Goal: Information Seeking & Learning: Learn about a topic

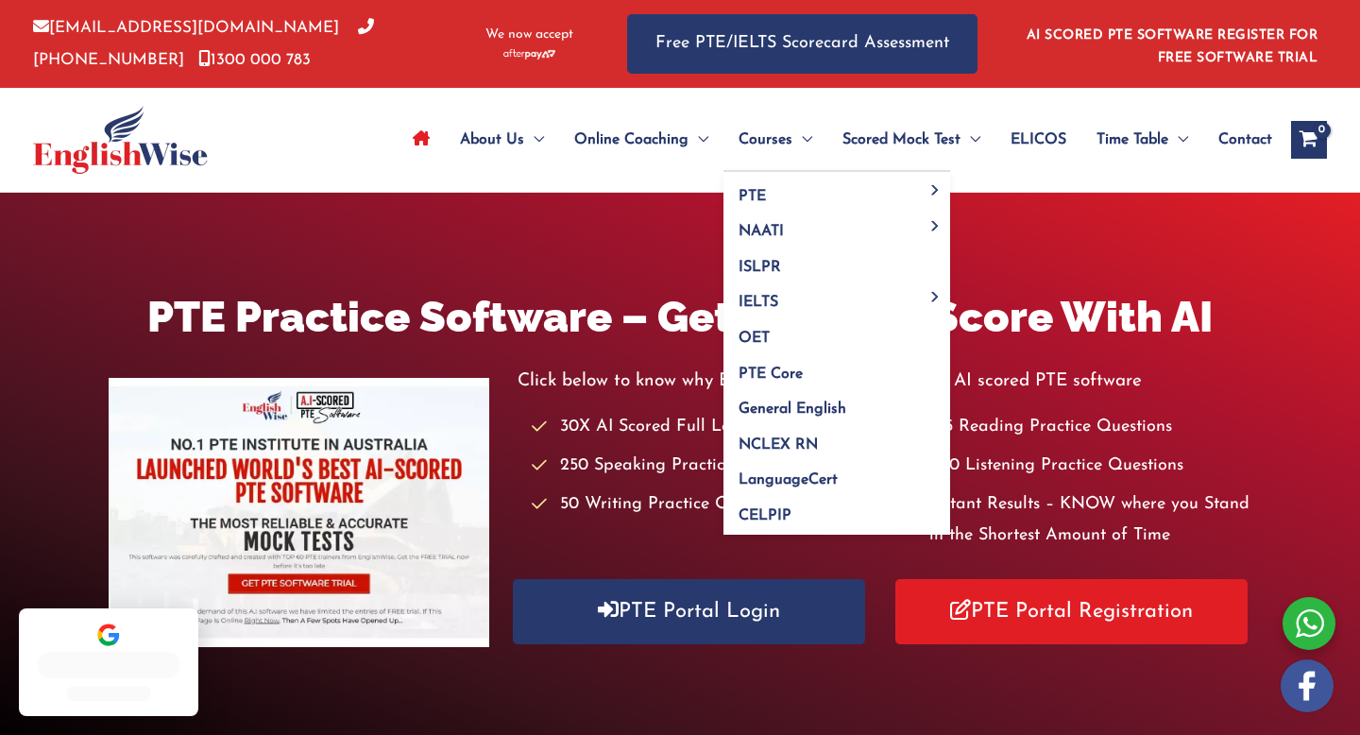
click at [802, 142] on span "Menu Toggle" at bounding box center [802, 140] width 20 height 66
click at [764, 335] on span "OET" at bounding box center [753, 337] width 31 height 15
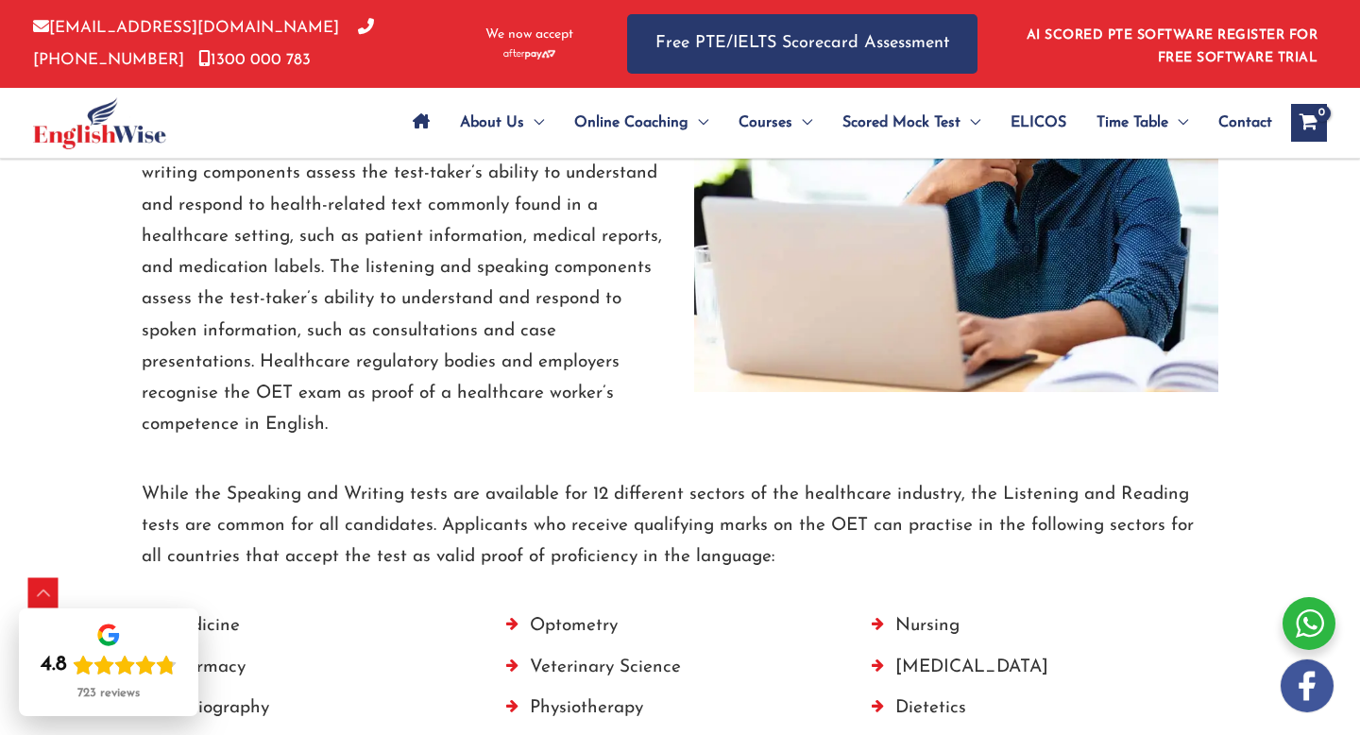
scroll to position [3150, 0]
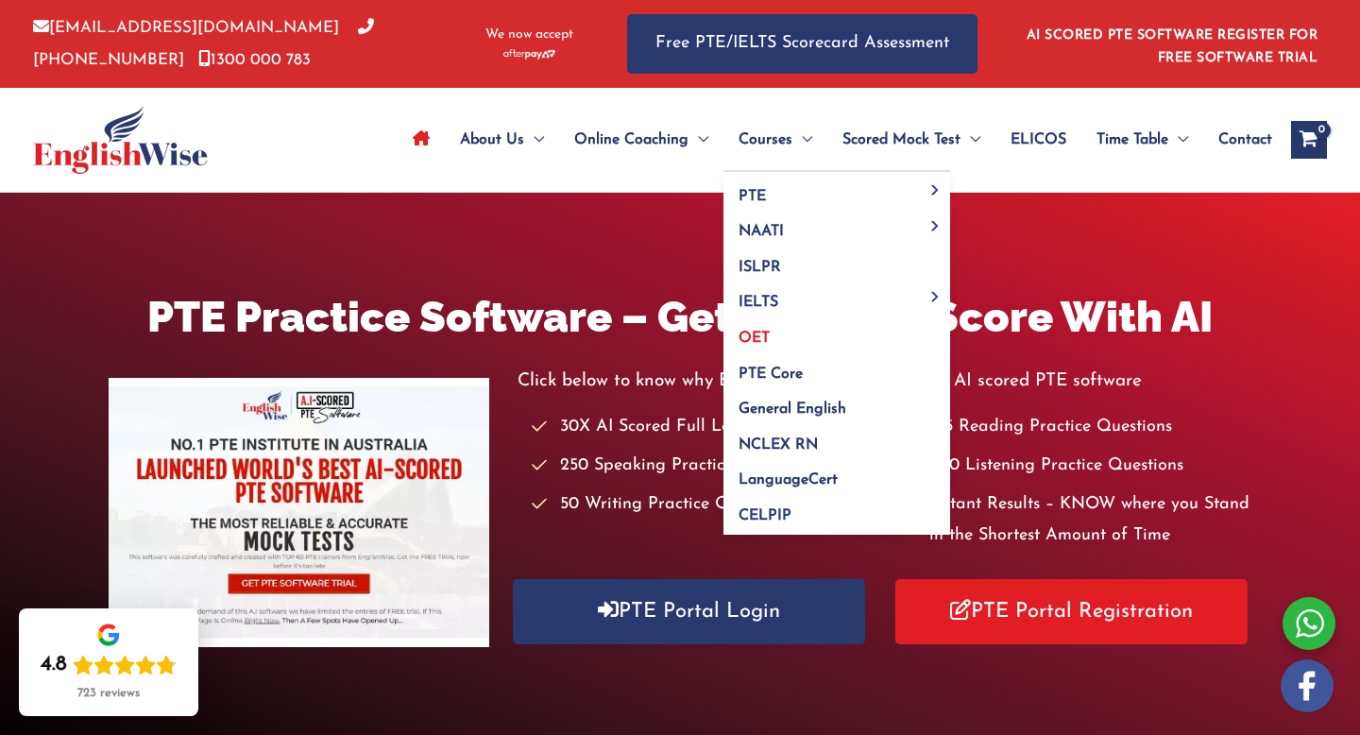
click at [798, 332] on link "OET" at bounding box center [836, 332] width 227 height 36
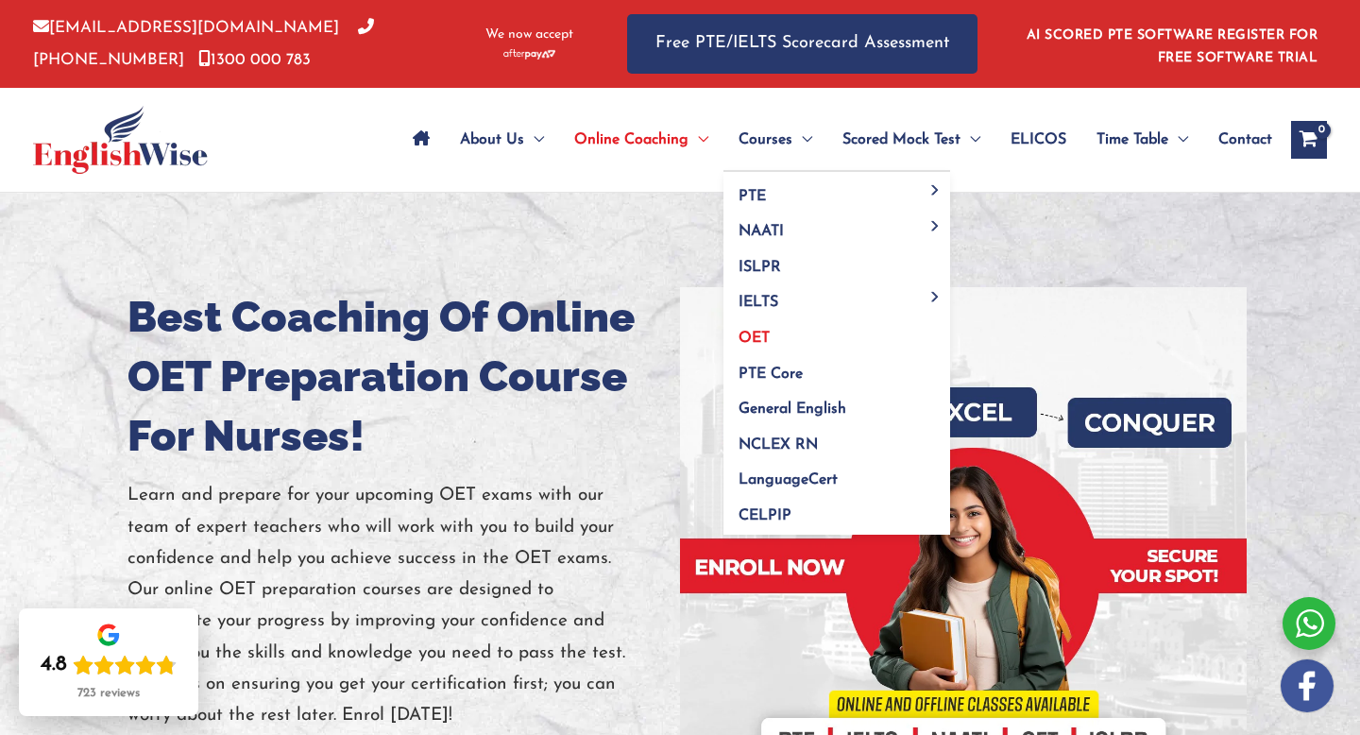
click at [791, 339] on link "OET" at bounding box center [836, 332] width 227 height 36
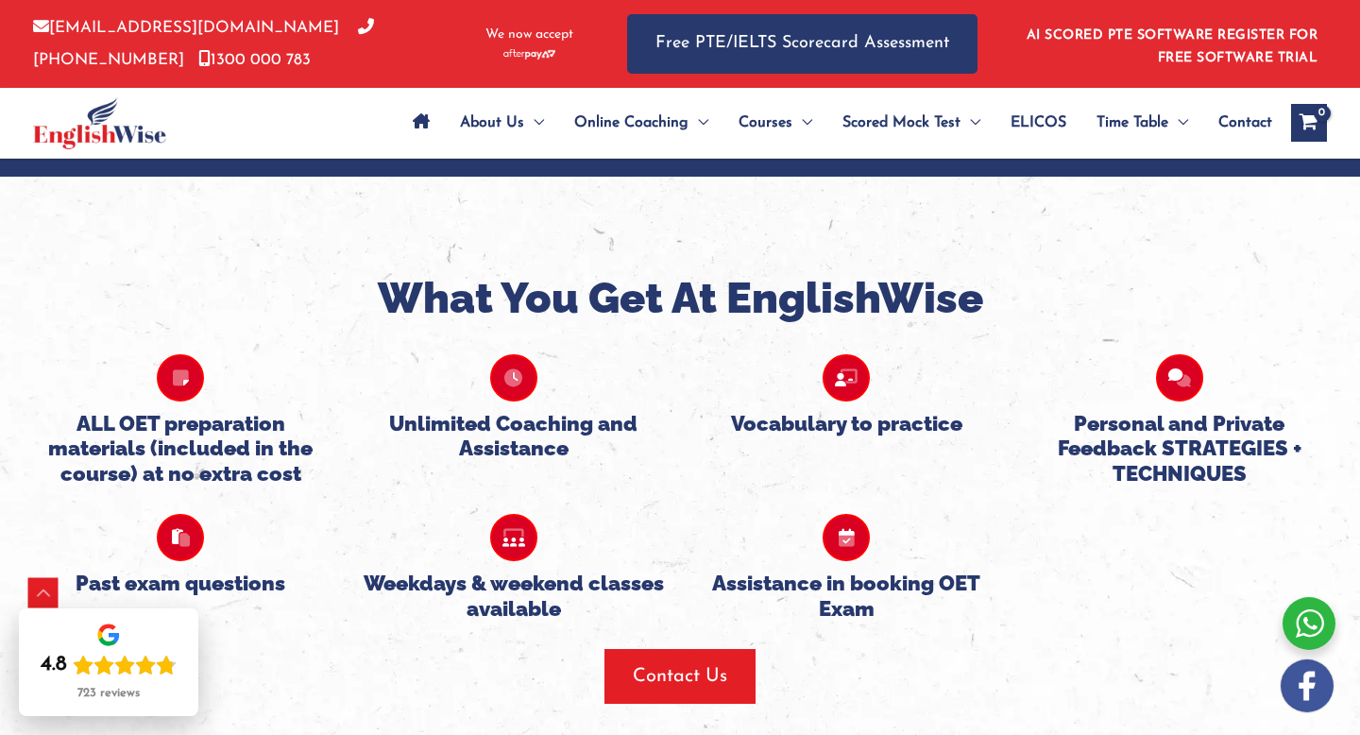
scroll to position [1280, 0]
